Goal: Check status

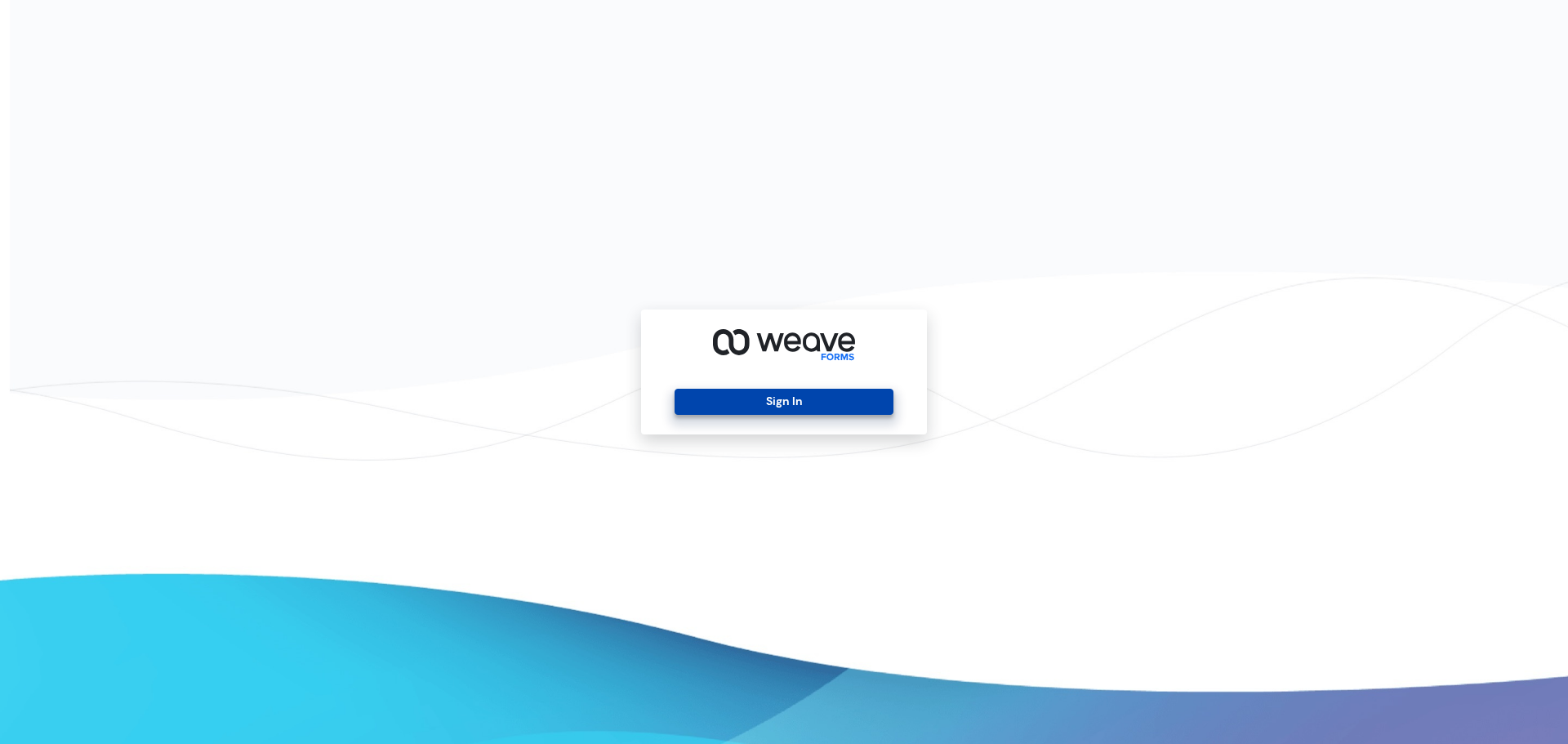
click at [816, 407] on button "Sign In" at bounding box center [784, 401] width 218 height 26
click at [817, 404] on button "Sign In" at bounding box center [784, 401] width 218 height 26
